Goal: Communication & Community: Answer question/provide support

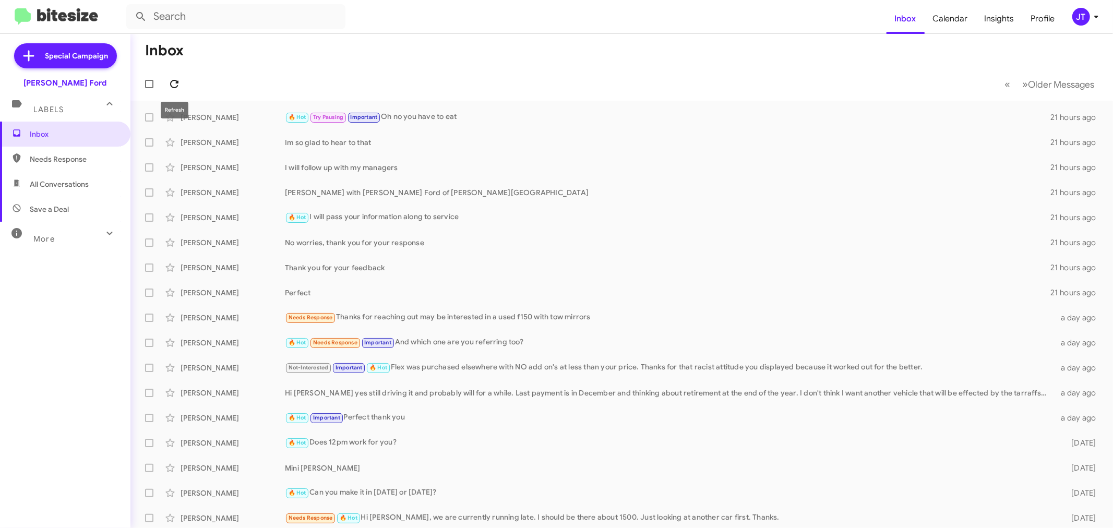
click at [176, 85] on icon at bounding box center [174, 84] width 13 height 13
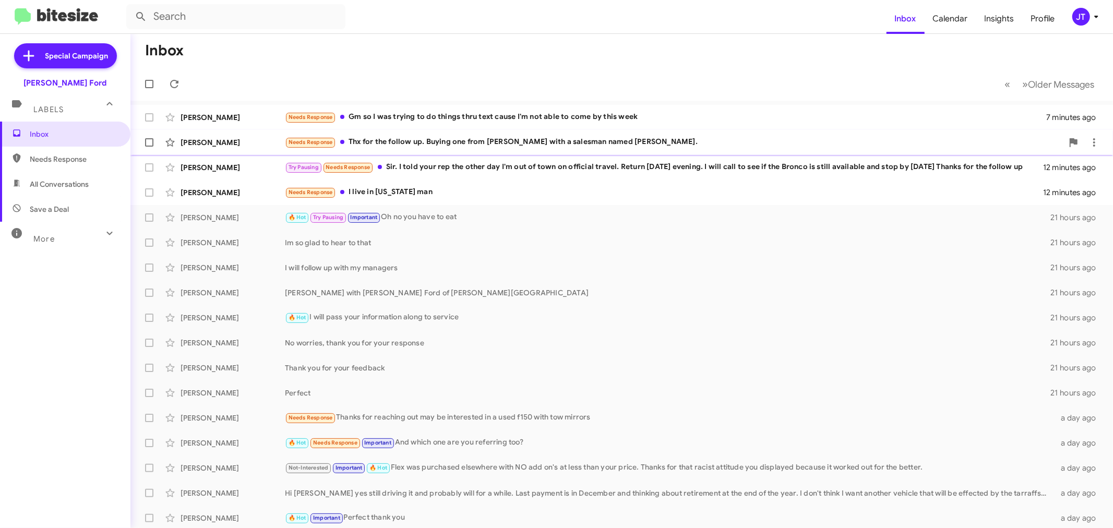
click at [635, 143] on div "Needs Response Thx for the follow up. Buying one from [PERSON_NAME] with a sale…" at bounding box center [674, 142] width 778 height 12
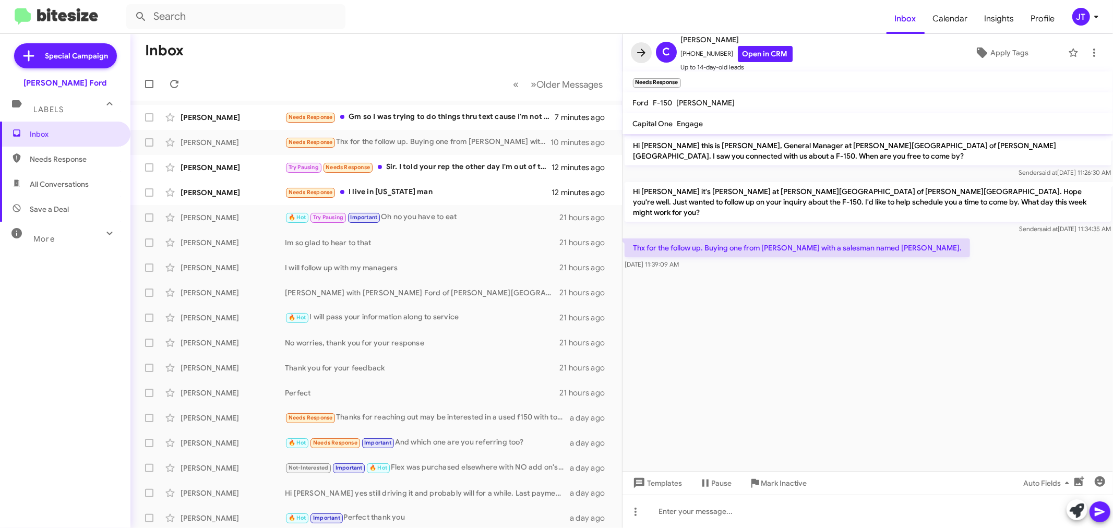
click at [642, 52] on icon at bounding box center [641, 52] width 13 height 13
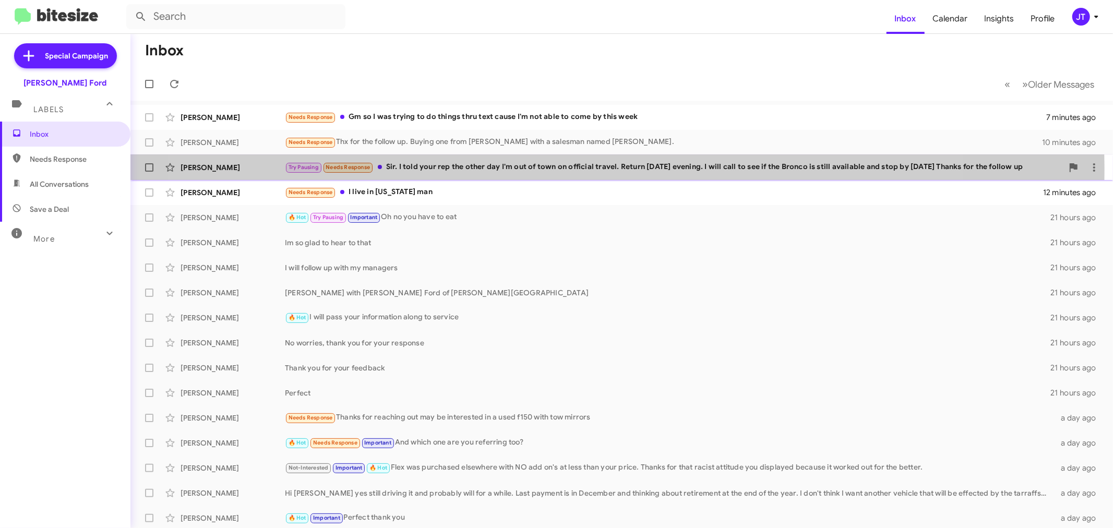
click at [570, 170] on div "Try Pausing Needs Response Sir. I told your rep the other day I'm out of town o…" at bounding box center [674, 167] width 778 height 12
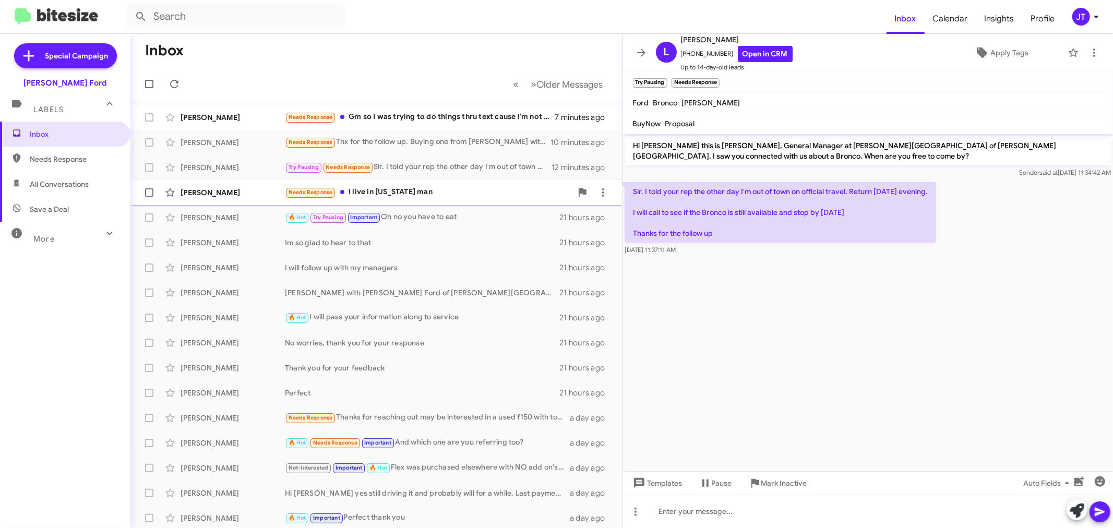
click at [497, 194] on div "Needs Response I live in [US_STATE] man" at bounding box center [428, 192] width 287 height 12
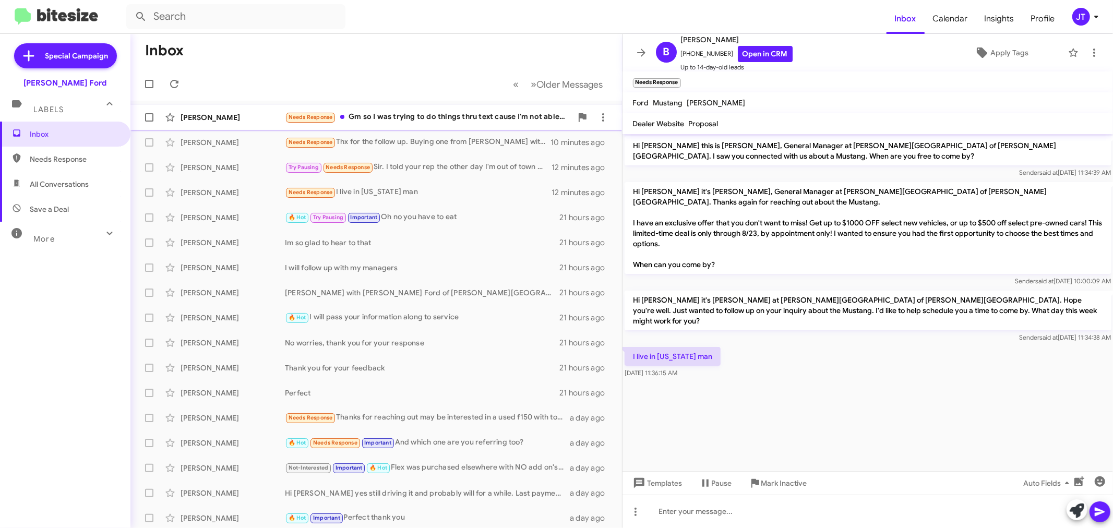
click at [434, 121] on div "Needs Response Gm so I was trying to do things thru text cause I'm not able to …" at bounding box center [428, 117] width 287 height 12
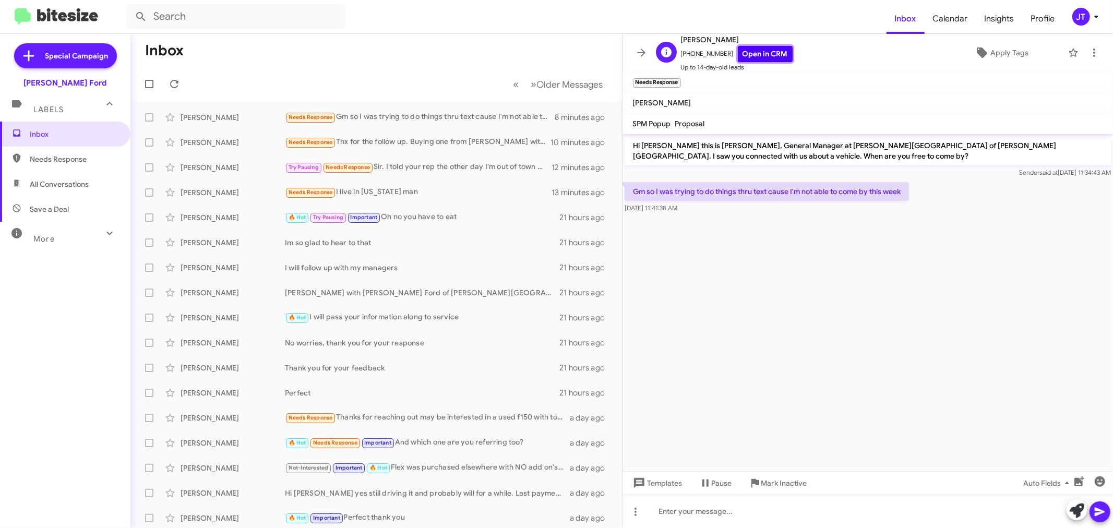
click at [767, 56] on link "Open in CRM" at bounding box center [765, 54] width 55 height 16
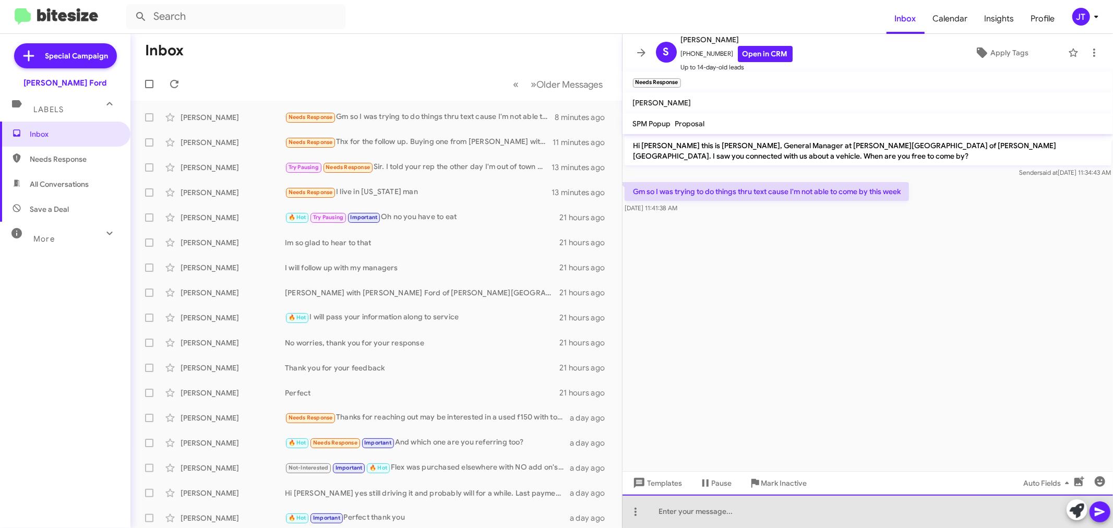
click at [781, 518] on div at bounding box center [868, 511] width 491 height 33
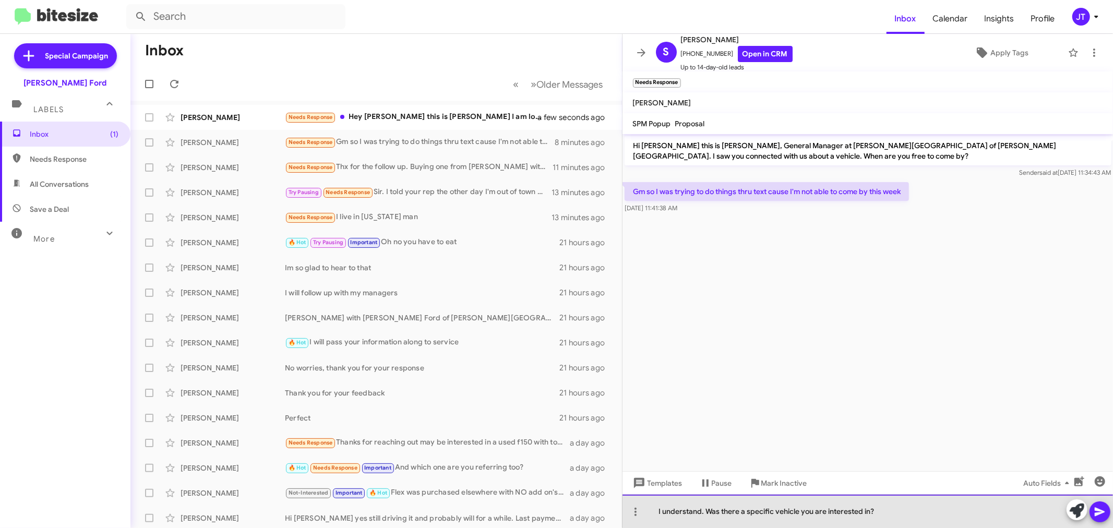
click at [929, 515] on div "I understand. Was there a specific vehicle you are interested in?" at bounding box center [868, 511] width 491 height 33
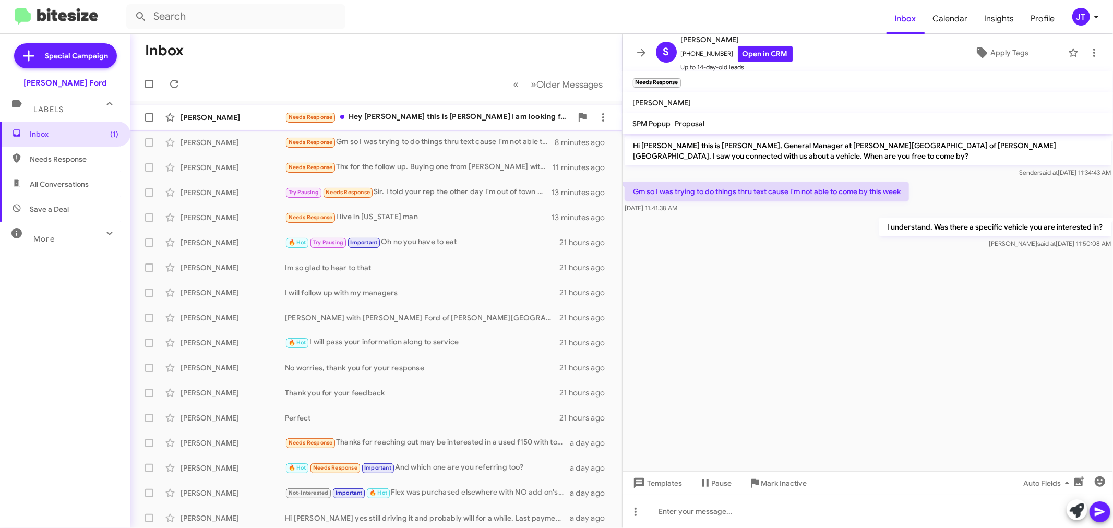
click at [436, 118] on div "Needs Response Hey [PERSON_NAME] this is [PERSON_NAME] I am looking for a 250or…" at bounding box center [428, 117] width 287 height 12
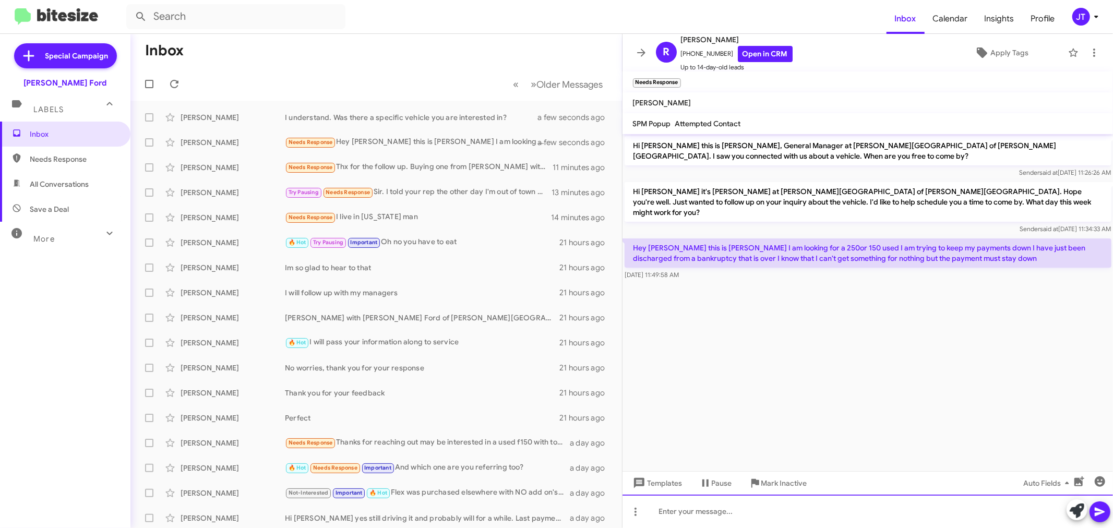
click at [795, 514] on div at bounding box center [868, 511] width 491 height 33
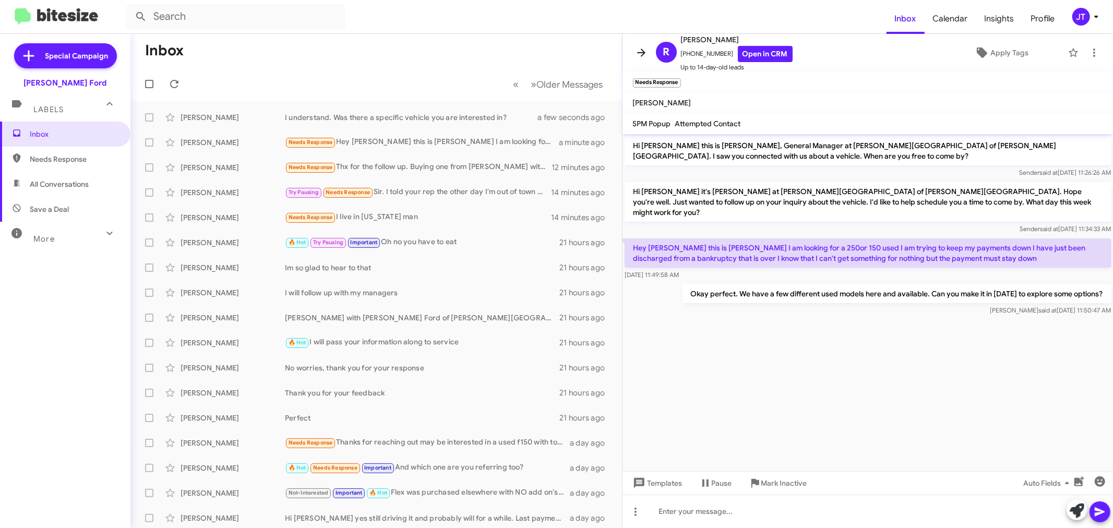
click at [639, 56] on icon at bounding box center [641, 52] width 13 height 13
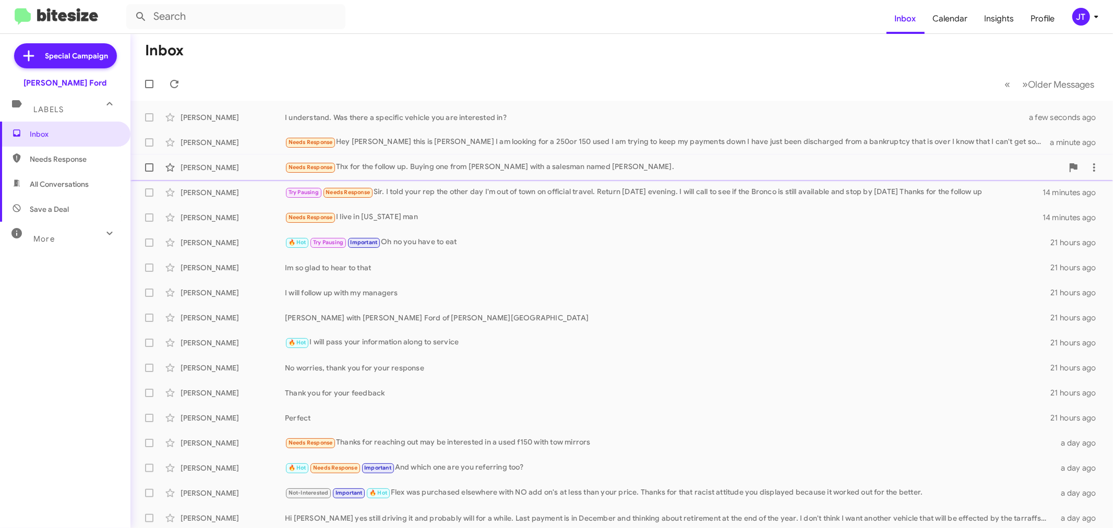
click at [638, 170] on div "Needs Response Thx for the follow up. Buying one from [PERSON_NAME] with a sale…" at bounding box center [674, 167] width 778 height 12
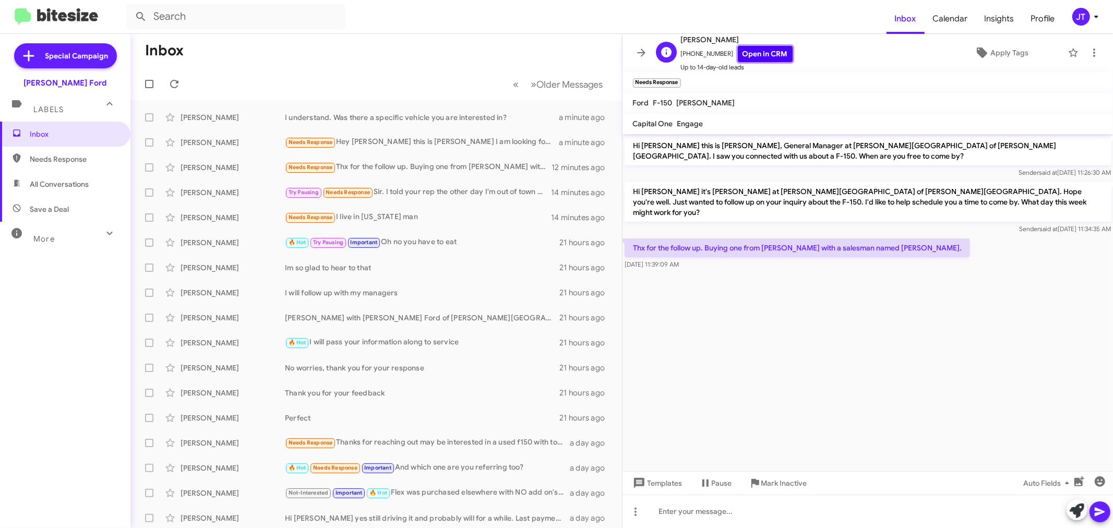
click at [740, 58] on link "Open in CRM" at bounding box center [765, 54] width 55 height 16
click at [177, 86] on icon at bounding box center [174, 84] width 8 height 8
click at [644, 49] on icon at bounding box center [641, 52] width 13 height 13
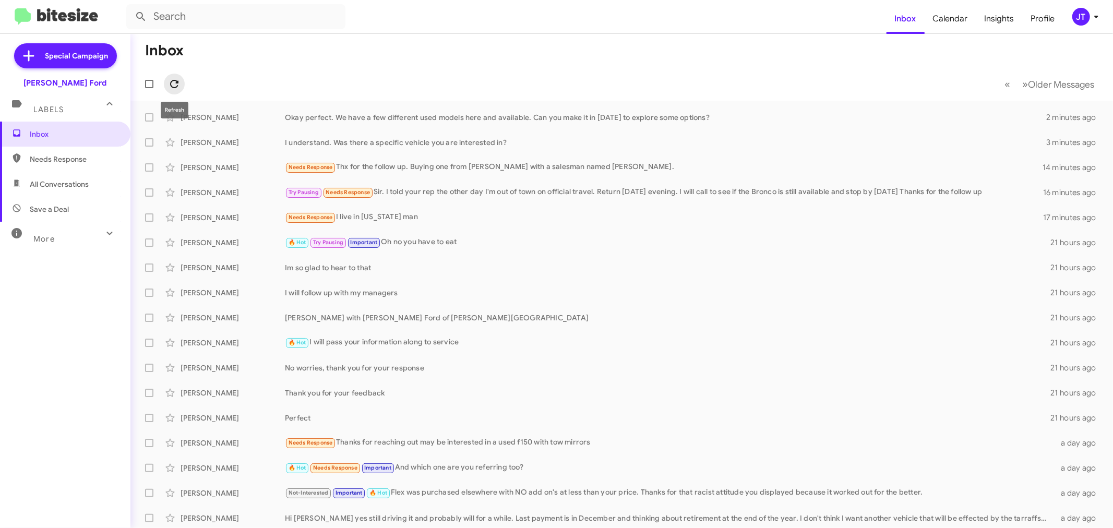
click at [170, 82] on icon at bounding box center [174, 84] width 13 height 13
click at [466, 144] on div "Needs Response No I'm open" at bounding box center [674, 142] width 778 height 12
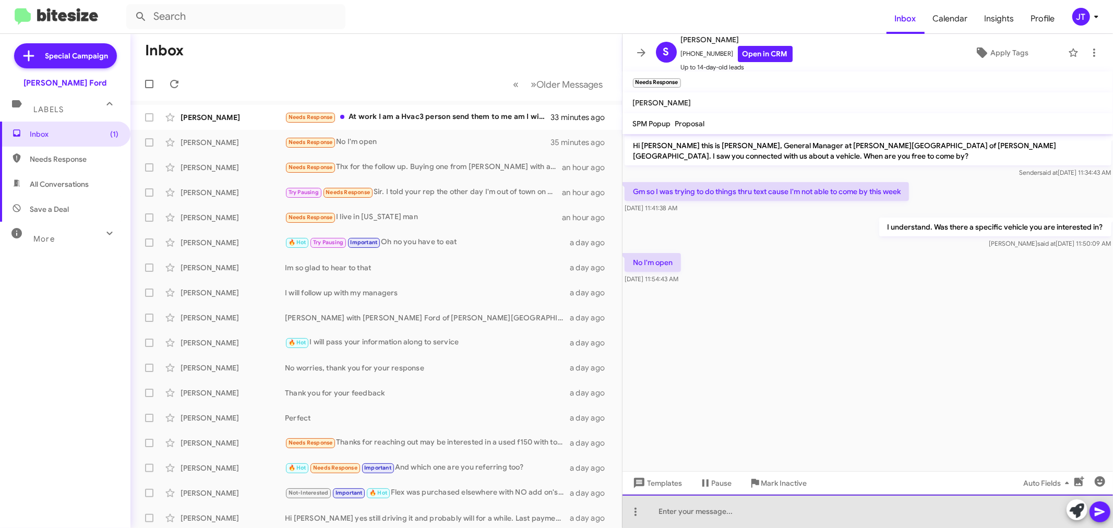
click at [727, 510] on div at bounding box center [868, 511] width 491 height 33
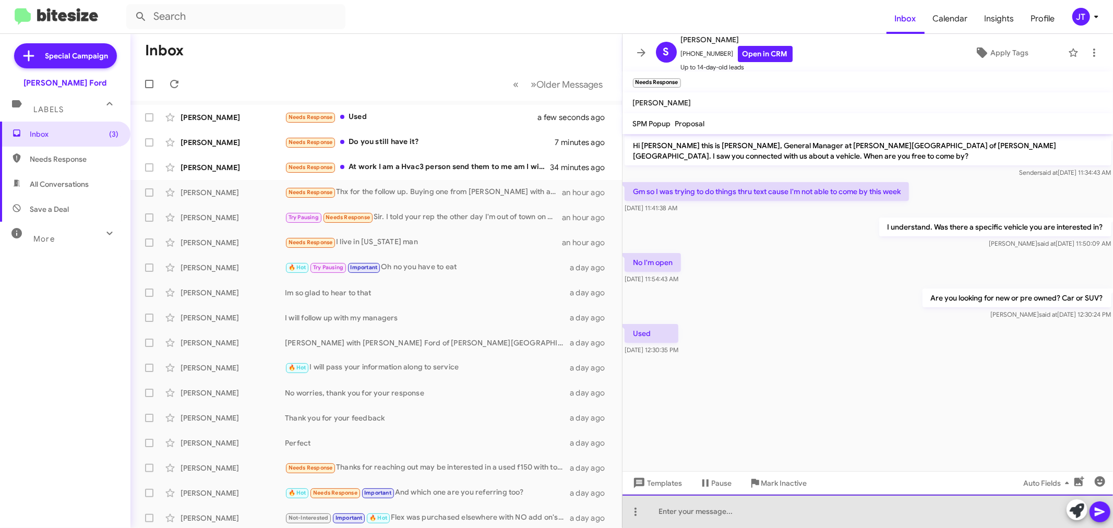
click at [802, 518] on div at bounding box center [868, 511] width 491 height 33
click at [766, 512] on div "Okay perfect, what price ranger are you looking to be at? I am just narrow down…" at bounding box center [868, 511] width 491 height 33
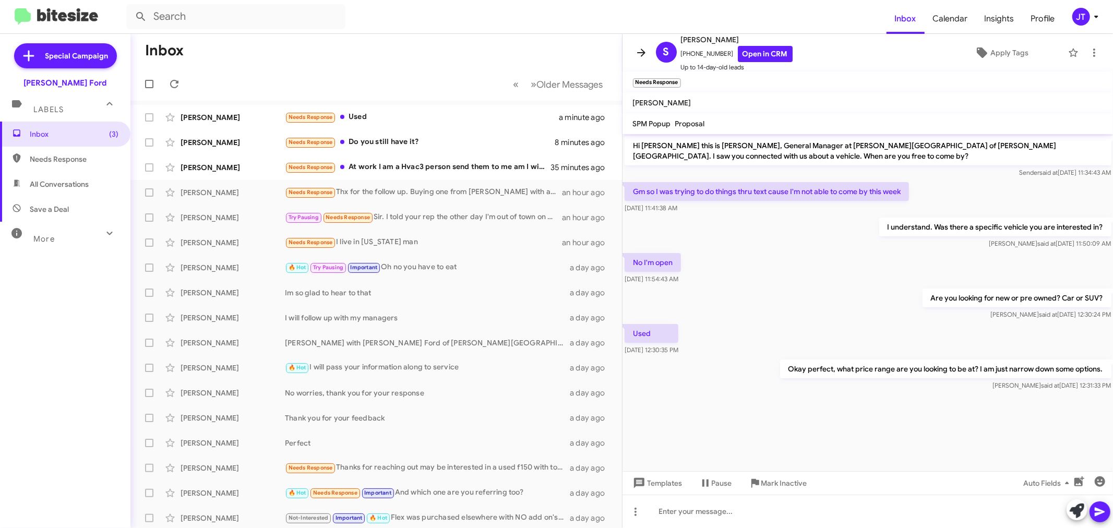
click at [642, 53] on icon at bounding box center [641, 53] width 8 height 8
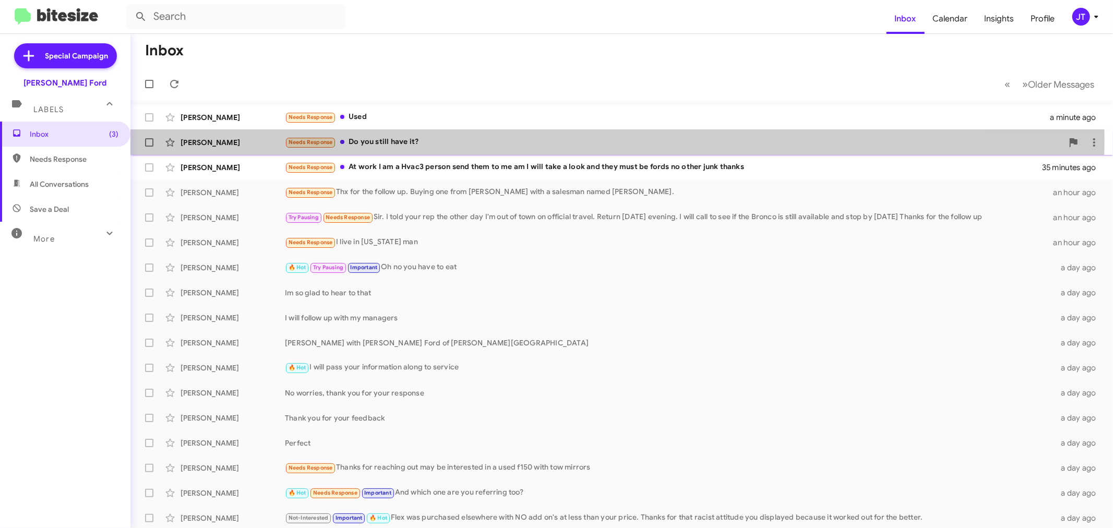
click at [448, 139] on div "Needs Response Do you still have it?" at bounding box center [674, 142] width 778 height 12
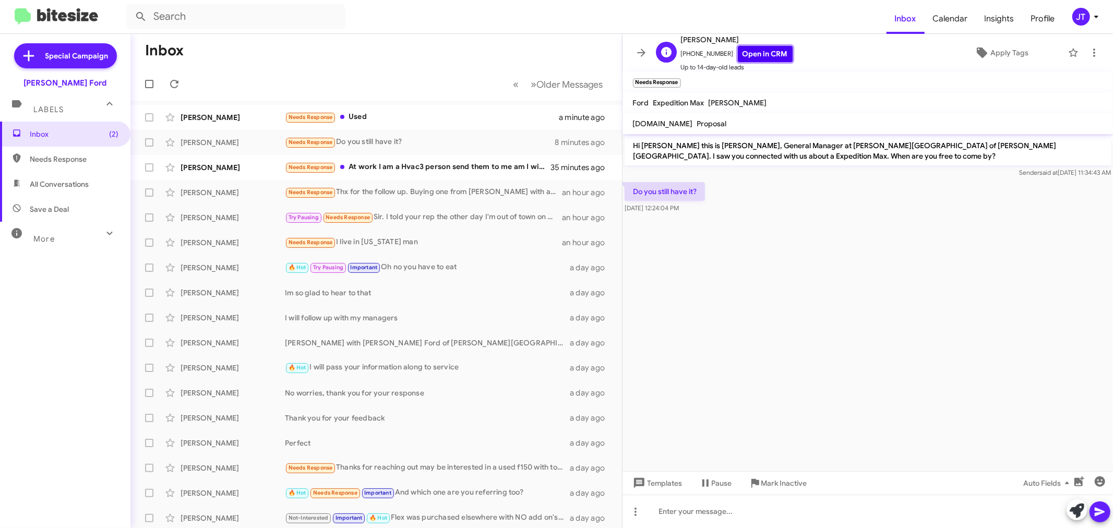
click at [747, 51] on link "Open in CRM" at bounding box center [765, 54] width 55 height 16
click at [771, 510] on div at bounding box center [868, 511] width 491 height 33
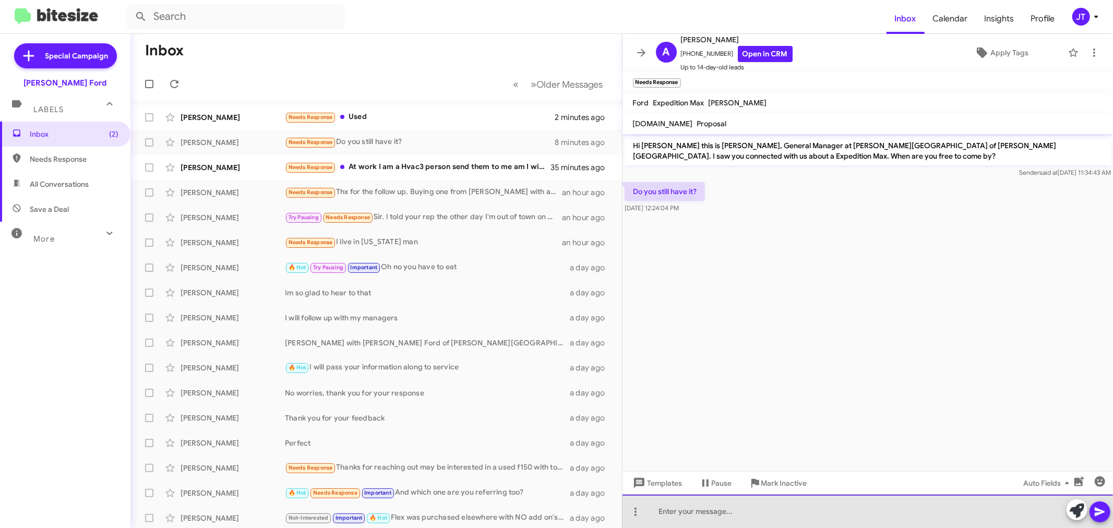
click at [739, 512] on div at bounding box center [868, 511] width 491 height 33
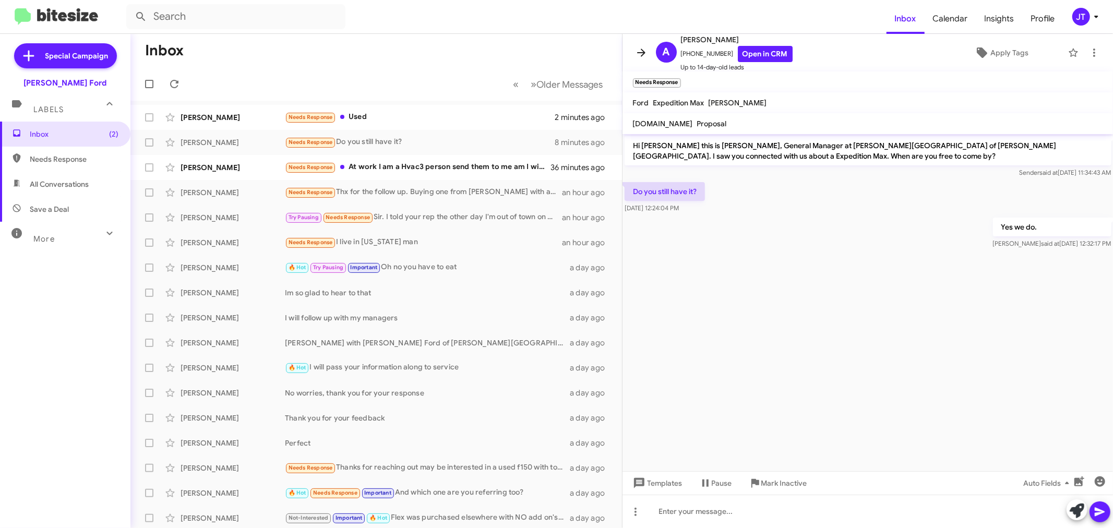
click at [640, 49] on icon at bounding box center [641, 52] width 13 height 13
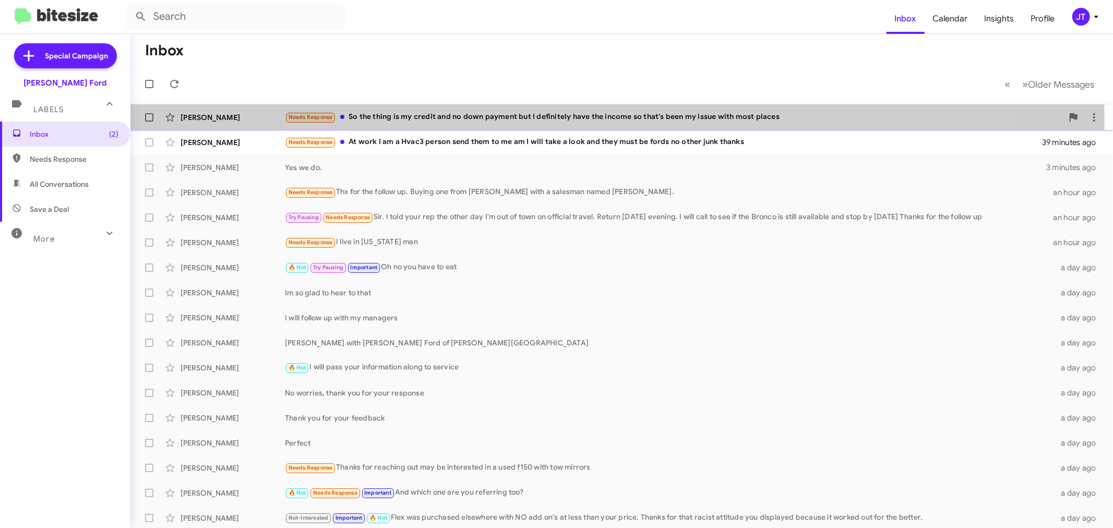
click at [466, 122] on div "Needs Response So the thing is my credit and no down payment but I definitely h…" at bounding box center [674, 117] width 778 height 12
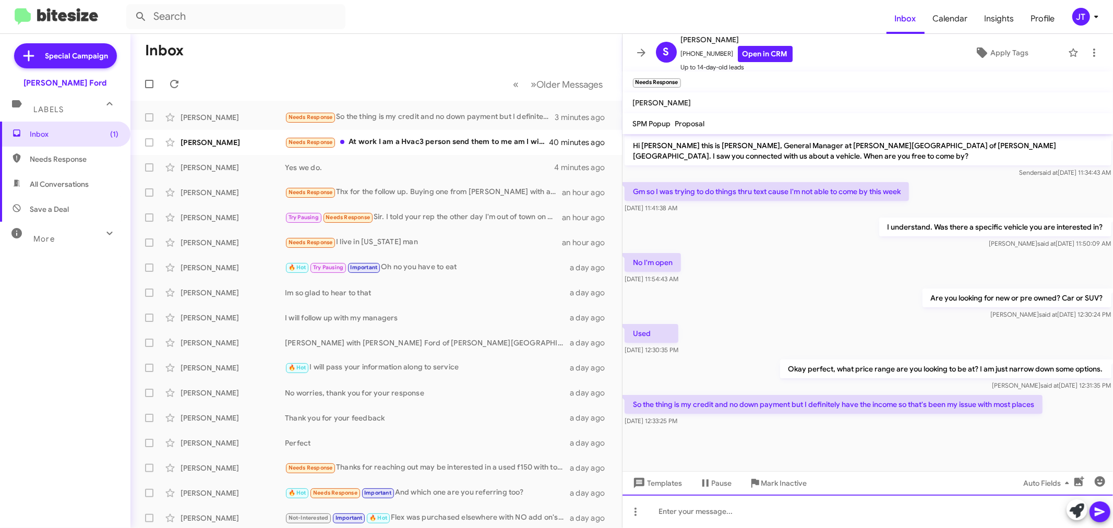
click at [760, 510] on div at bounding box center [868, 511] width 491 height 33
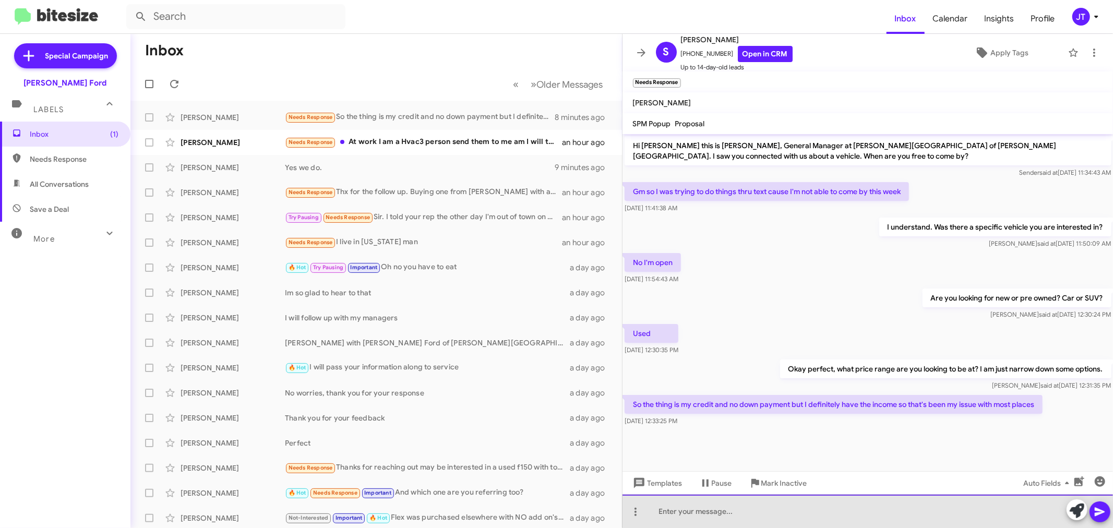
click at [789, 509] on div at bounding box center [868, 511] width 491 height 33
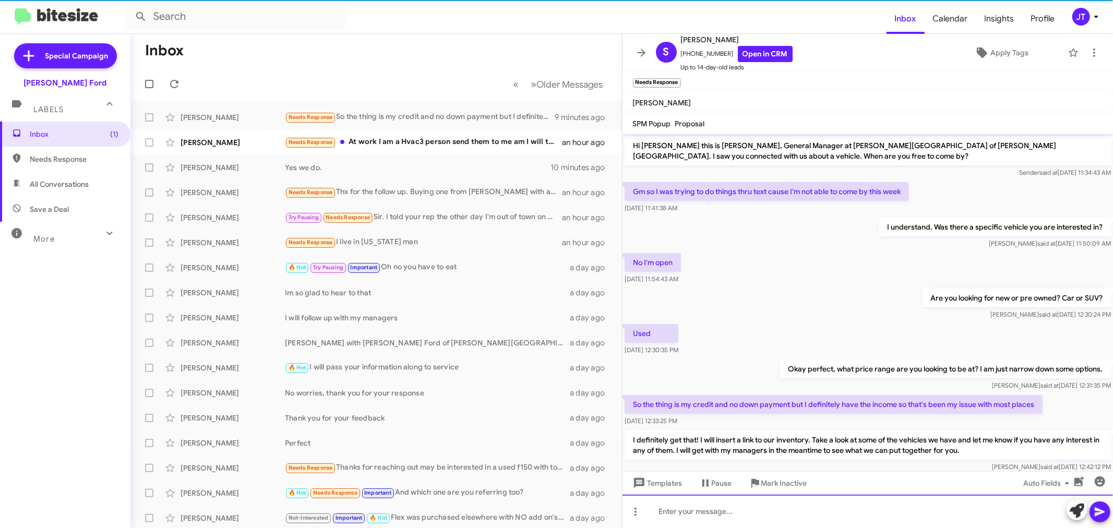
scroll to position [26, 0]
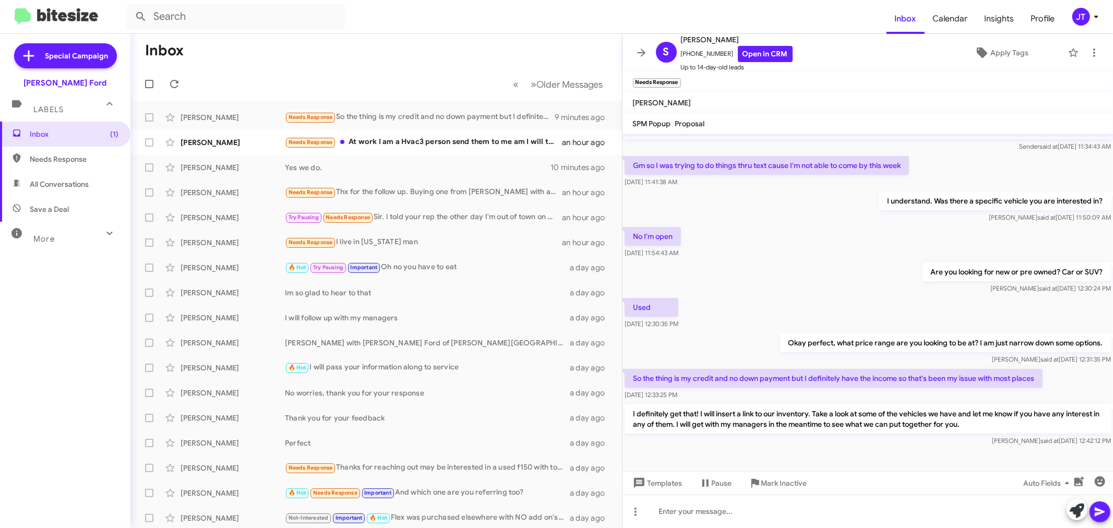
click at [640, 52] on icon at bounding box center [641, 52] width 13 height 13
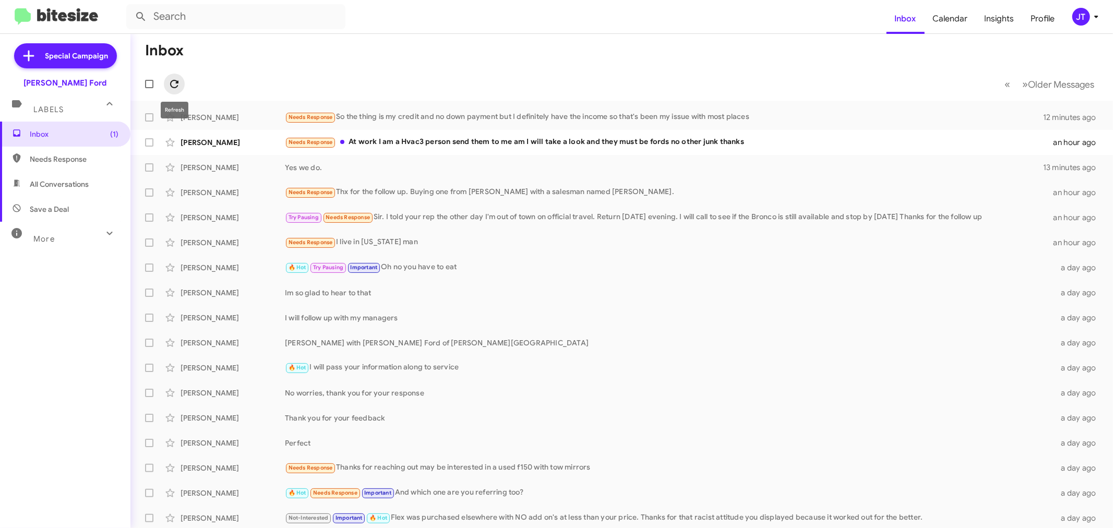
click at [173, 85] on icon at bounding box center [174, 84] width 13 height 13
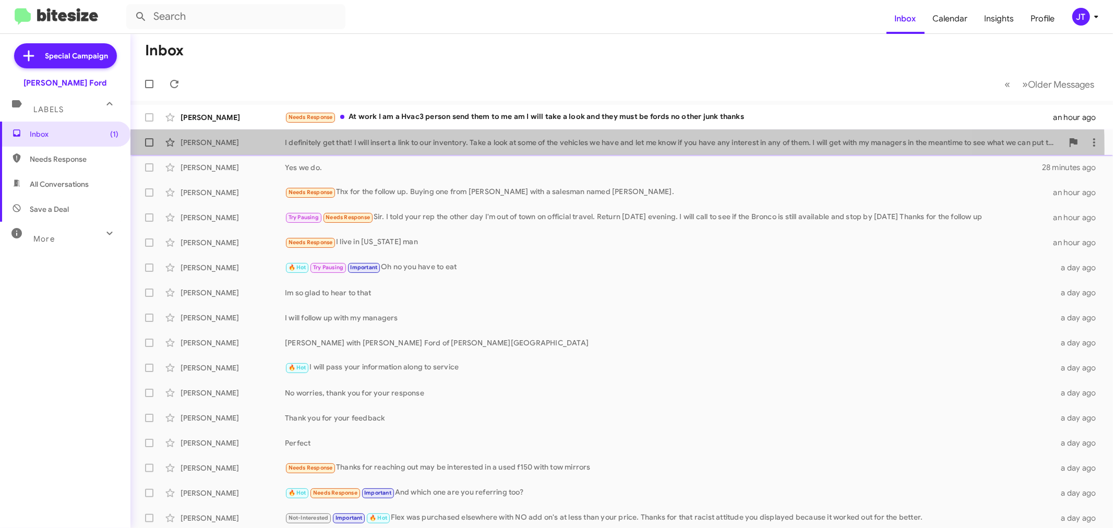
click at [508, 150] on div "[PERSON_NAME] I definitely get that! I will insert a link to our inventory. Tak…" at bounding box center [622, 142] width 966 height 21
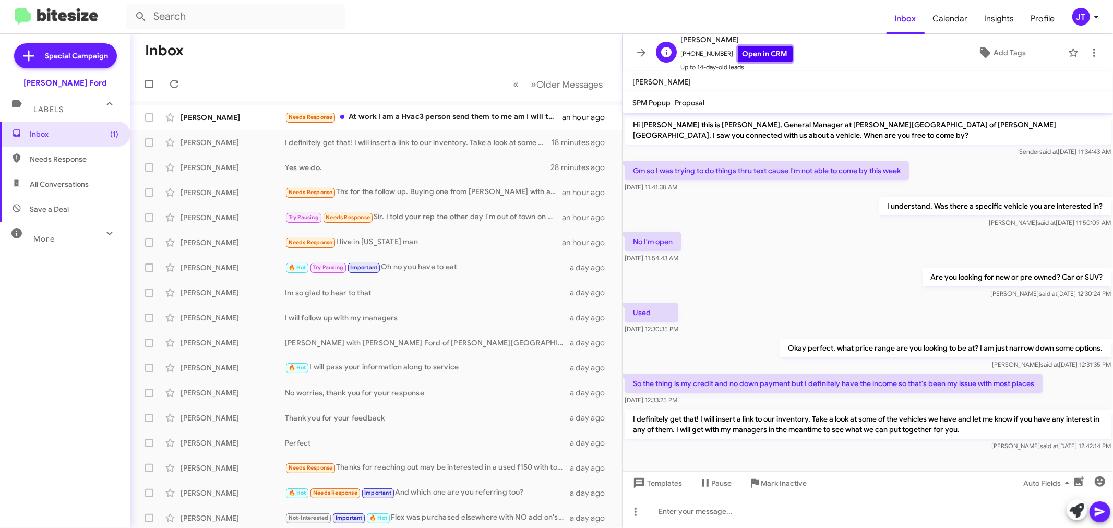
click at [755, 60] on link "Open in CRM" at bounding box center [765, 54] width 55 height 16
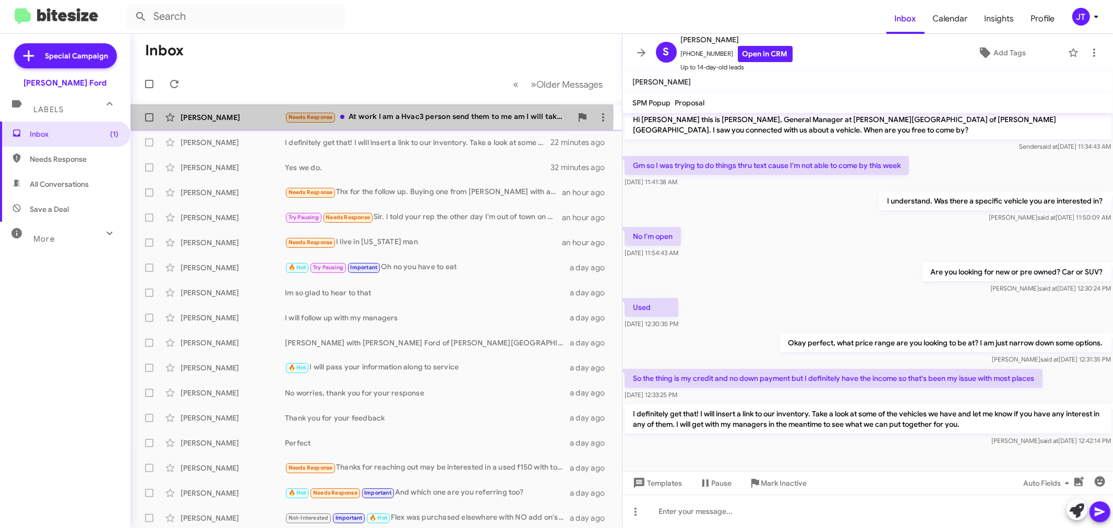
click at [256, 116] on div "[PERSON_NAME]" at bounding box center [233, 117] width 104 height 10
